Goal: Information Seeking & Learning: Check status

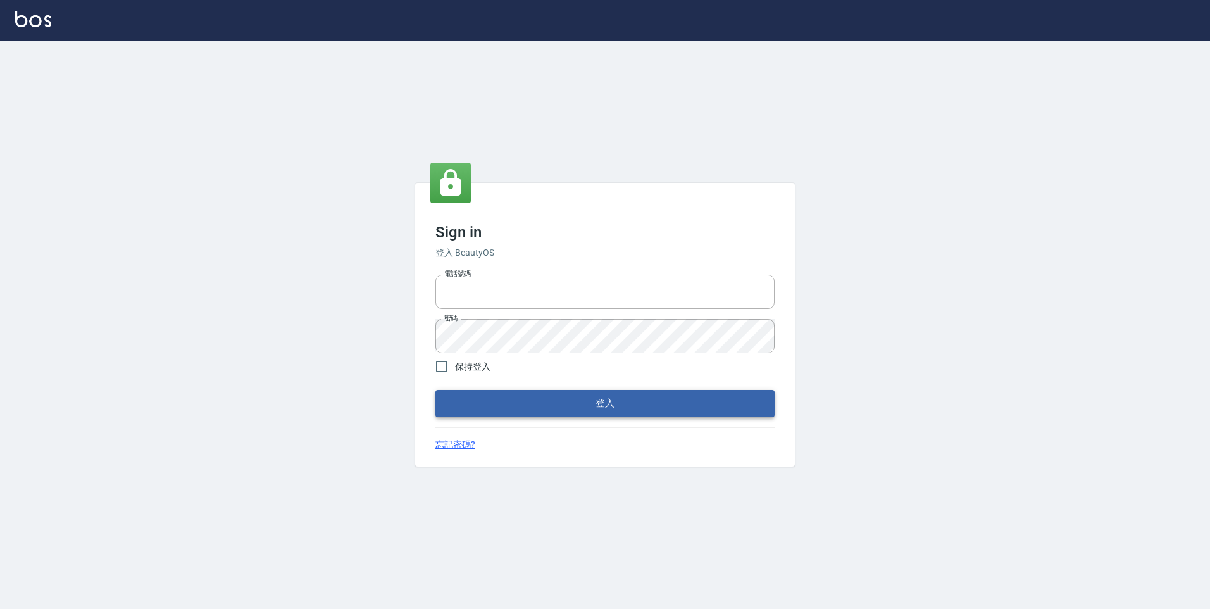
type input "0981158687"
click at [499, 396] on button "登入" at bounding box center [604, 403] width 339 height 27
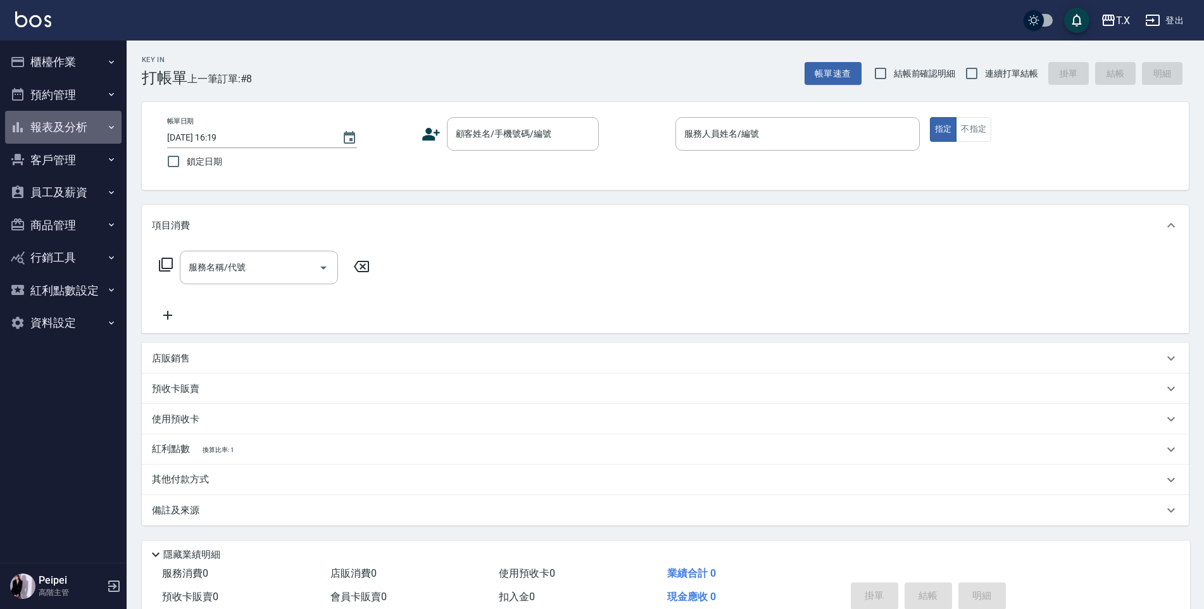
click at [65, 123] on button "報表及分析" at bounding box center [63, 127] width 116 height 33
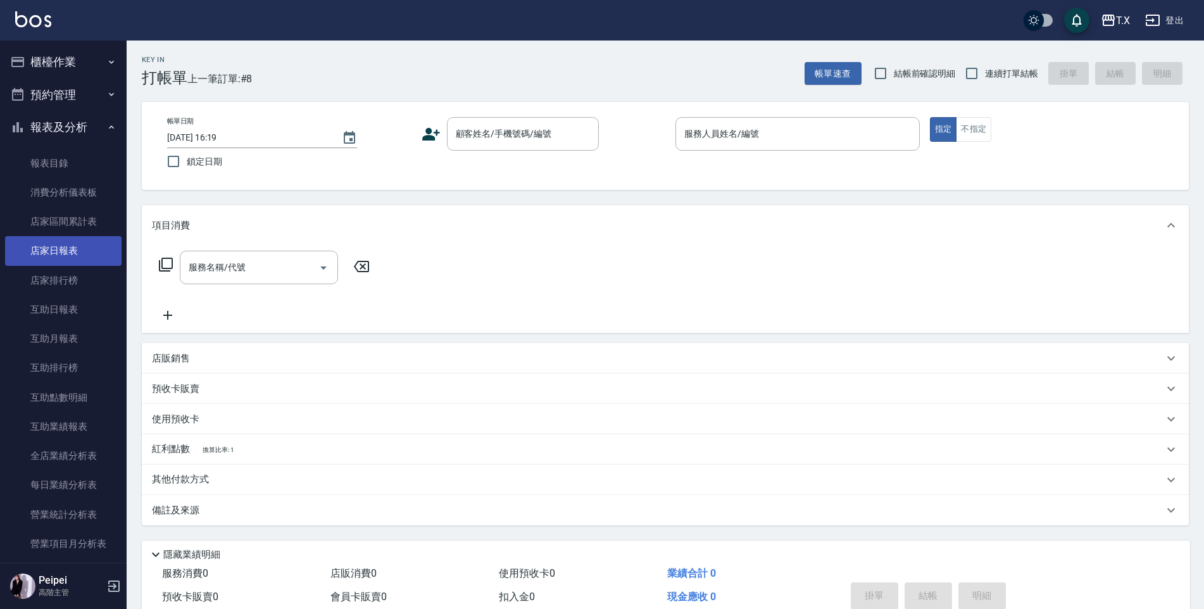
click at [61, 248] on link "店家日報表" at bounding box center [63, 250] width 116 height 29
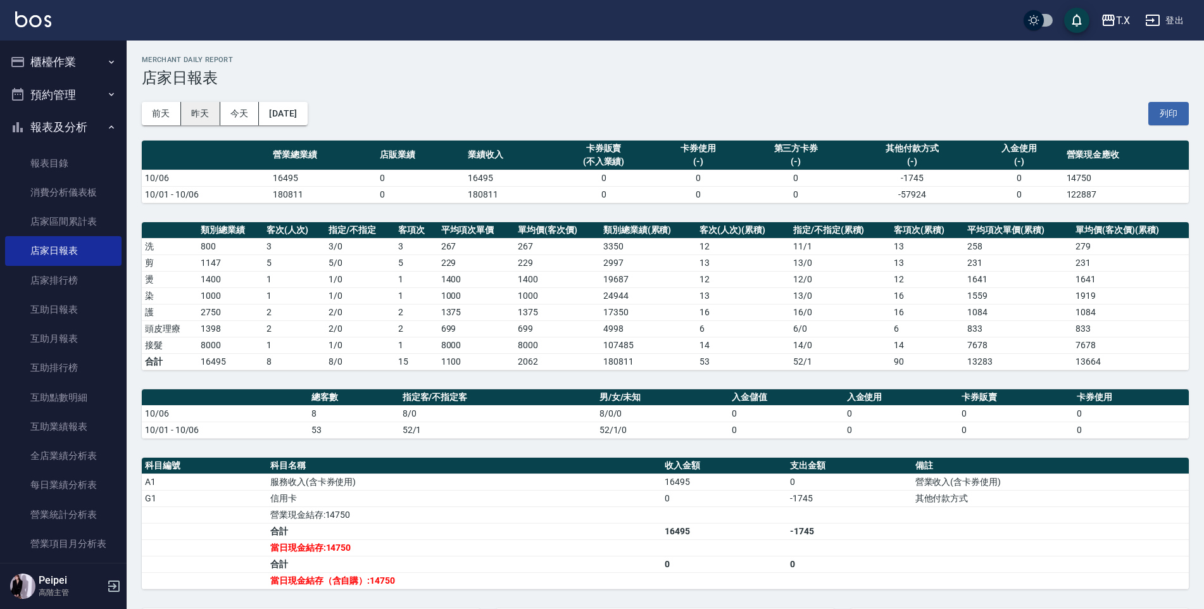
click at [211, 123] on button "昨天" at bounding box center [200, 113] width 39 height 23
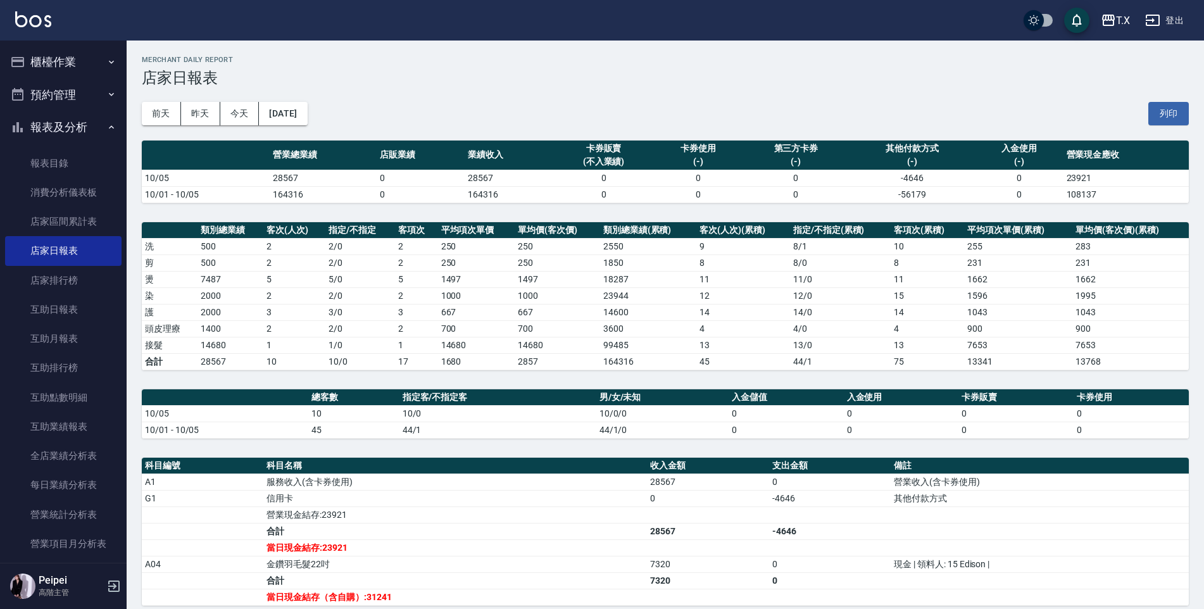
click at [77, 137] on button "報表及分析" at bounding box center [63, 127] width 116 height 33
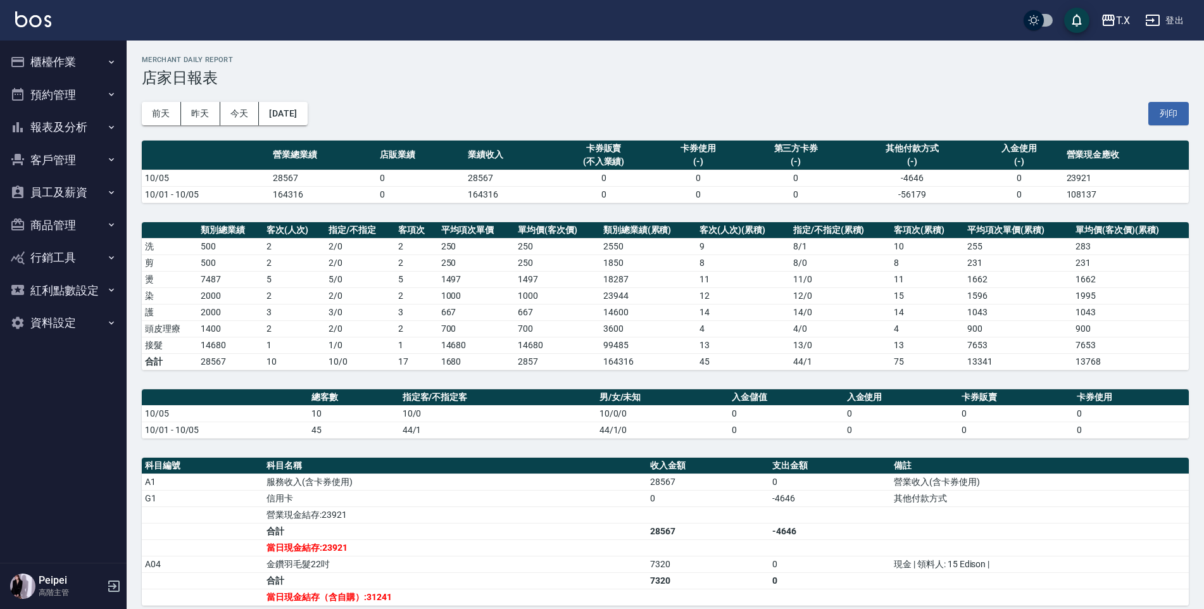
click at [87, 190] on button "員工及薪資" at bounding box center [63, 192] width 116 height 33
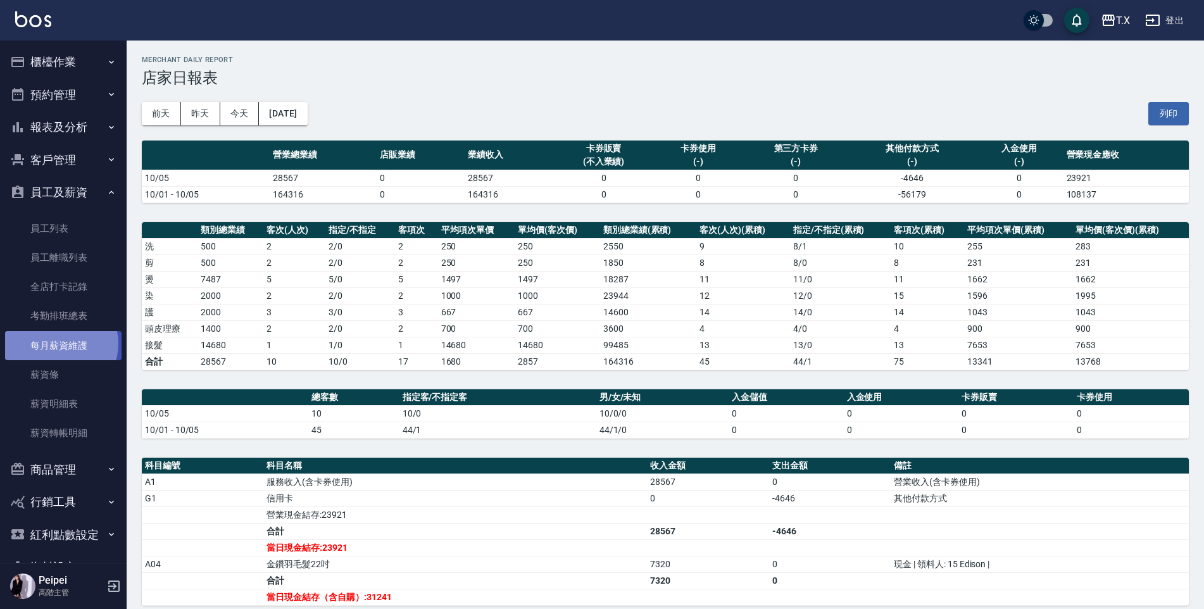
click at [58, 343] on link "每月薪資維護" at bounding box center [63, 345] width 116 height 29
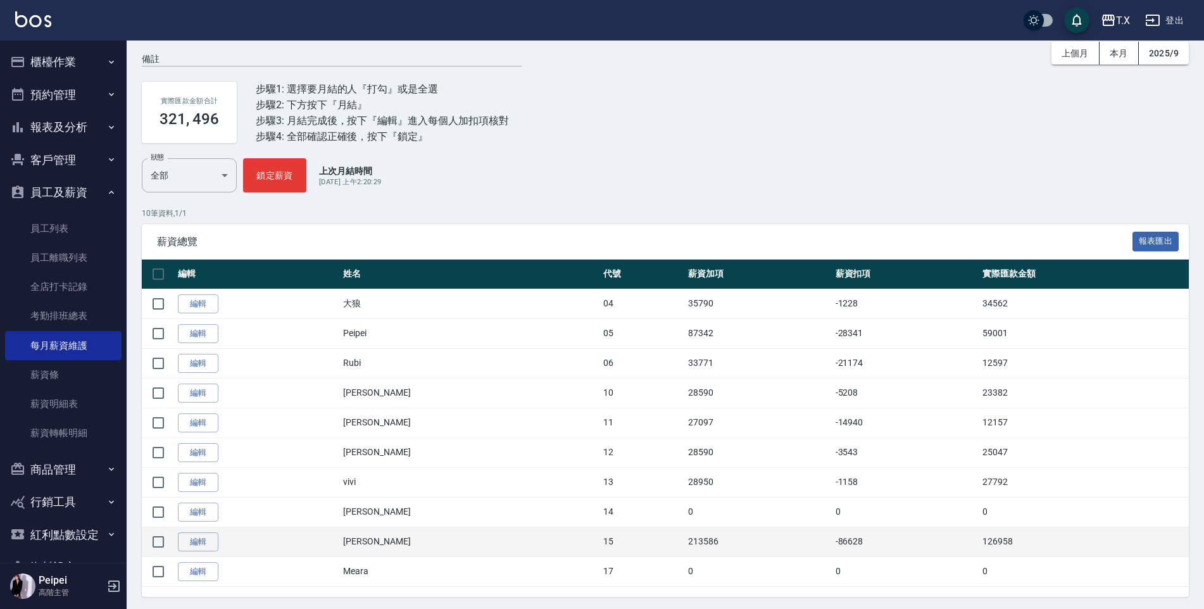
scroll to position [2, 0]
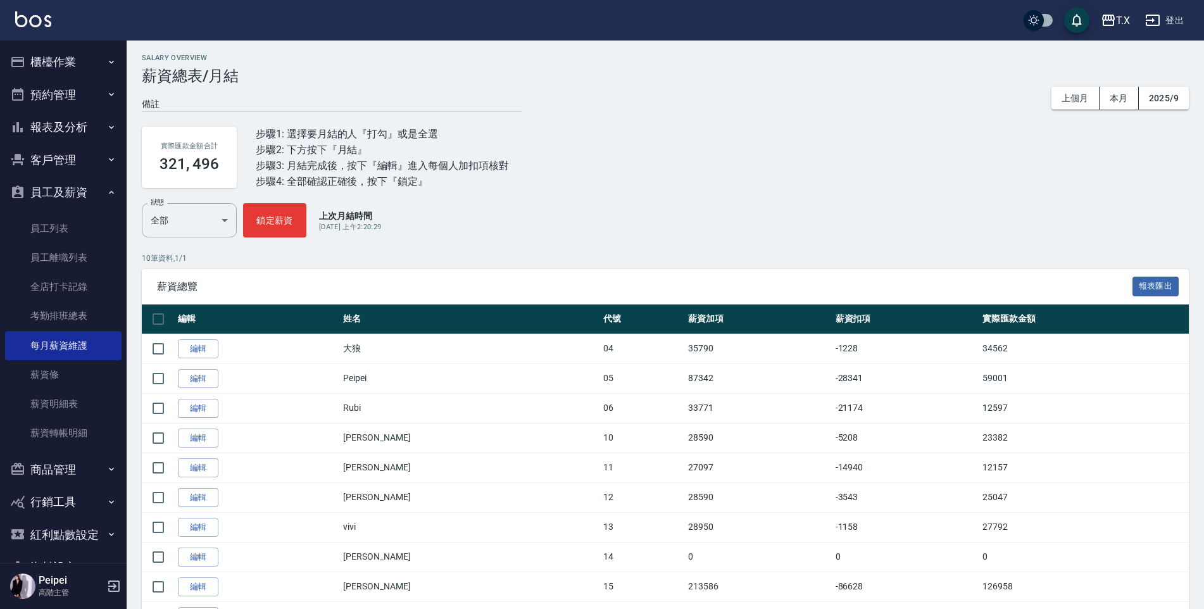
click at [57, 123] on button "報表及分析" at bounding box center [63, 127] width 116 height 33
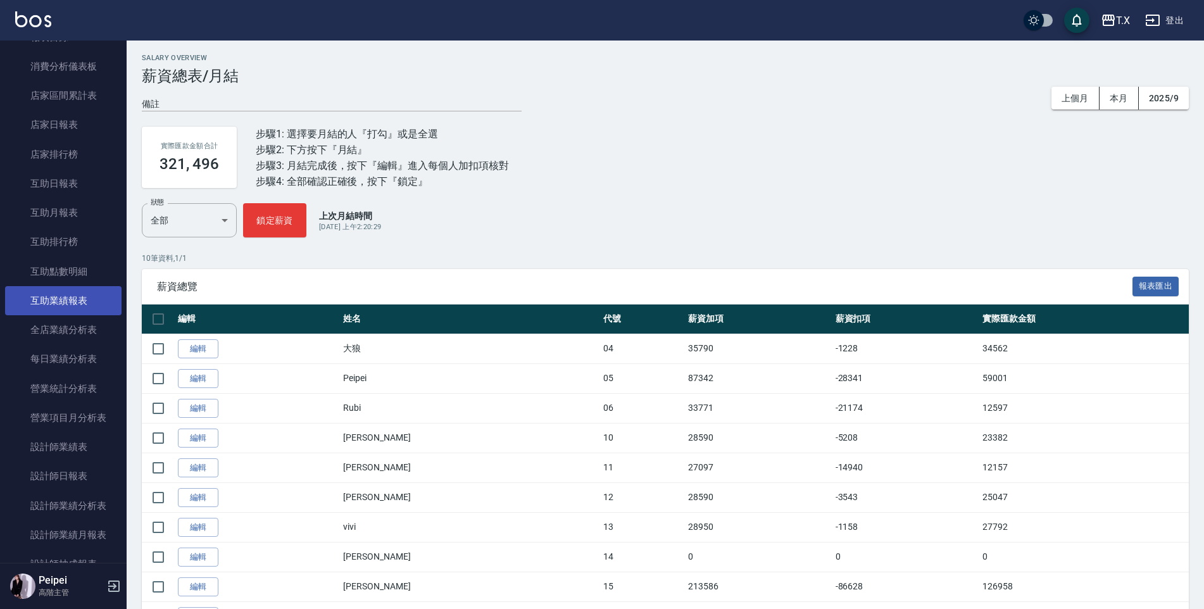
scroll to position [190, 0]
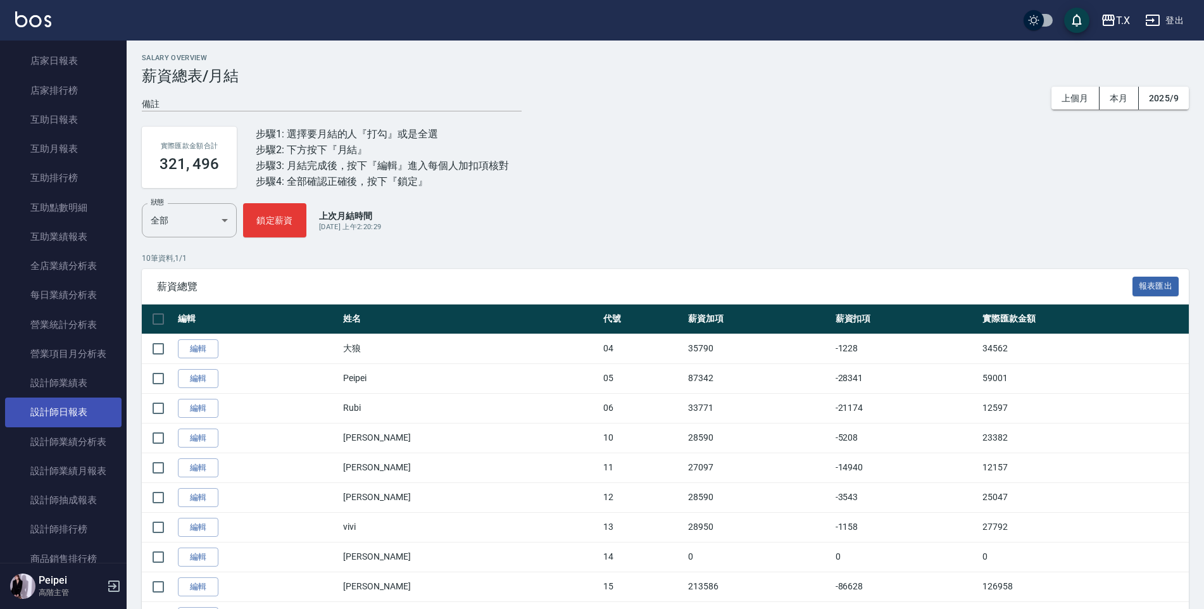
click at [73, 422] on link "設計師日報表" at bounding box center [63, 411] width 116 height 29
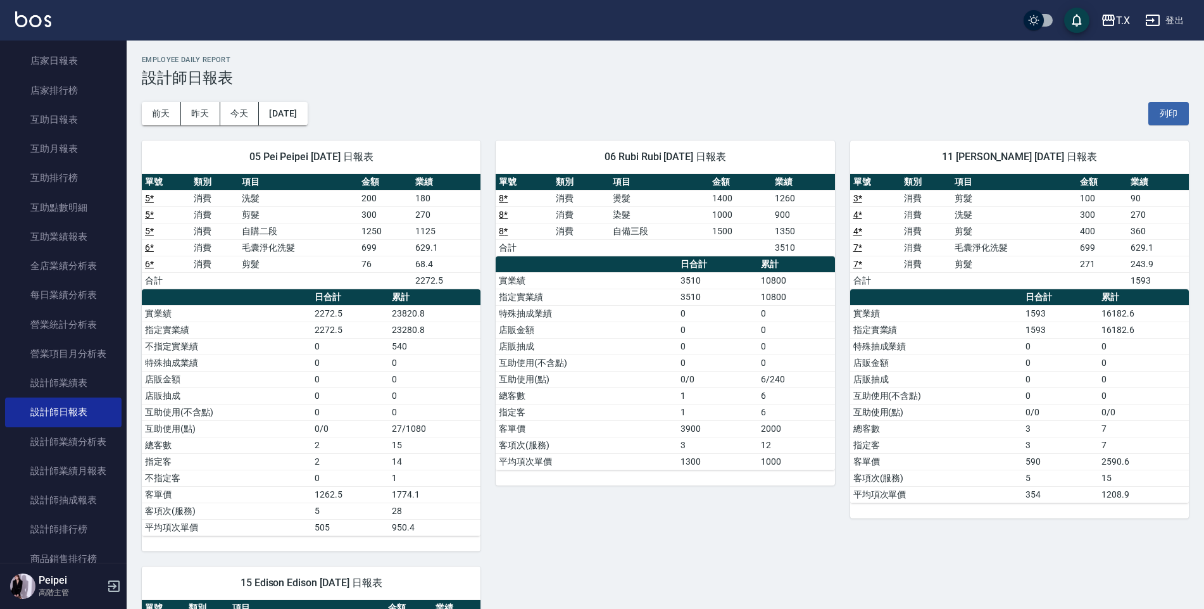
drag, startPoint x: 632, startPoint y: 243, endPoint x: 638, endPoint y: 213, distance: 30.9
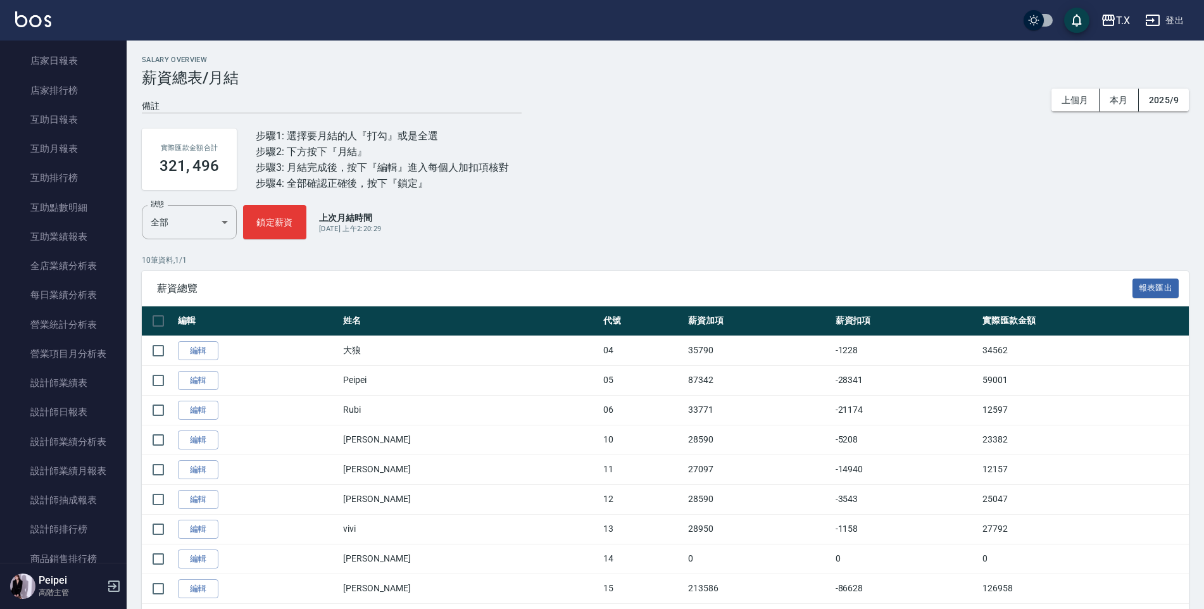
scroll to position [2, 0]
